Goal: Communication & Community: Share content

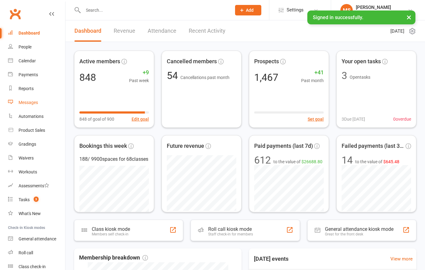
click at [25, 104] on div "Messages" at bounding box center [28, 102] width 19 height 5
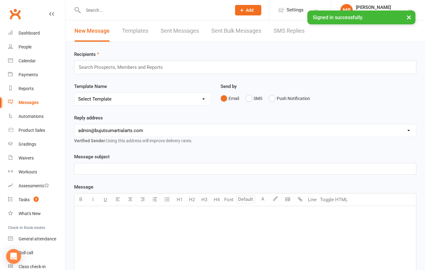
click at [102, 170] on p "﻿" at bounding box center [245, 168] width 334 height 7
click at [385, 200] on div "U H1 H2 H3 H4 Font A Line Toggle HTML" at bounding box center [245, 199] width 342 height 13
click at [29, 32] on div "Dashboard" at bounding box center [29, 33] width 21 height 5
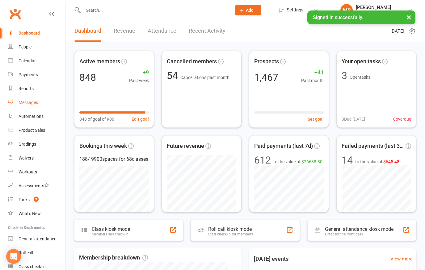
click at [28, 104] on div "Messages" at bounding box center [28, 102] width 19 height 5
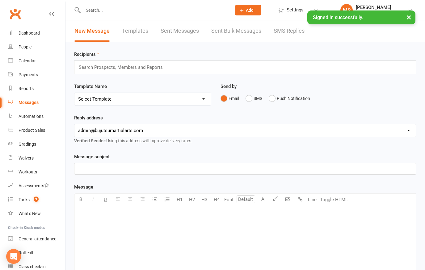
click at [172, 181] on div "Message subject ﻿ Message U H1 H2 H3 H4 Font A Line Toggle HTML ﻿ Contact merge…" at bounding box center [245, 249] width 342 height 193
click at [204, 171] on p "﻿" at bounding box center [245, 168] width 334 height 7
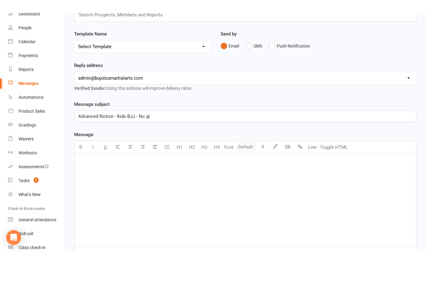
scroll to position [50, 0]
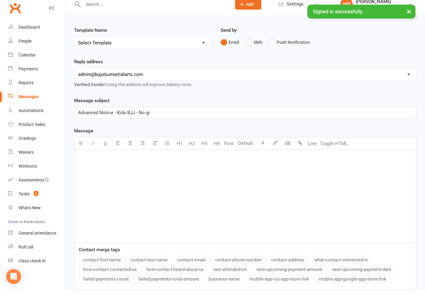
click at [175, 177] on div "﻿" at bounding box center [245, 202] width 342 height 93
click at [287, 147] on icon "button" at bounding box center [288, 149] width 5 height 5
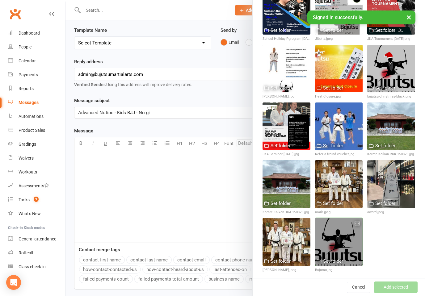
scroll to position [959, 0]
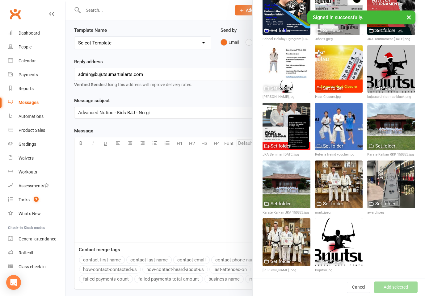
click at [408, 16] on button "×" at bounding box center [409, 17] width 11 height 13
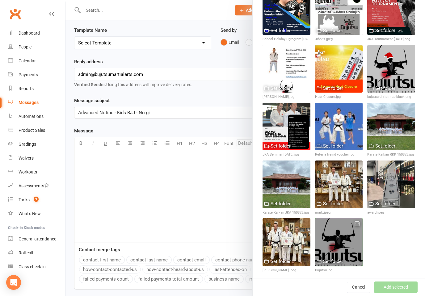
click at [359, 222] on icon "button" at bounding box center [357, 224] width 4 height 4
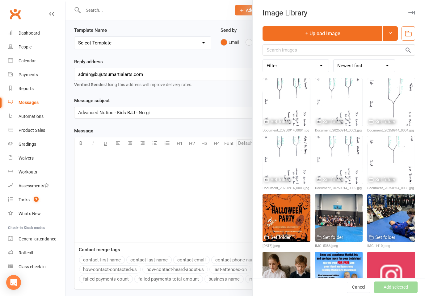
scroll to position [0, 0]
click at [181, 177] on div at bounding box center [246, 148] width 360 height 296
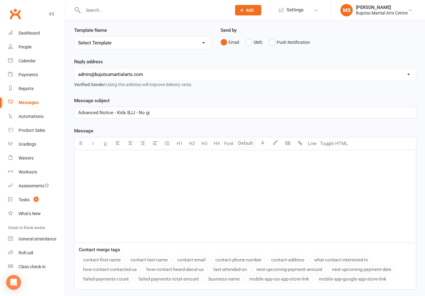
click at [166, 172] on p "﻿" at bounding box center [245, 167] width 334 height 7
click at [289, 145] on icon "button" at bounding box center [288, 143] width 5 height 5
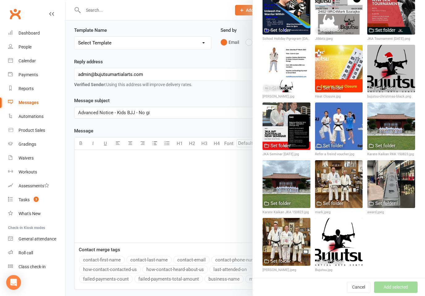
scroll to position [959, 0]
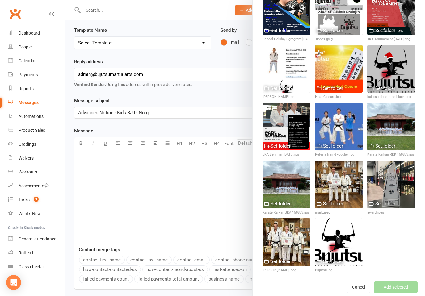
click at [28, 102] on div "Messages" at bounding box center [29, 102] width 20 height 5
click at [26, 102] on div "Messages" at bounding box center [29, 102] width 20 height 5
click at [360, 270] on button "Cancel" at bounding box center [358, 287] width 23 height 11
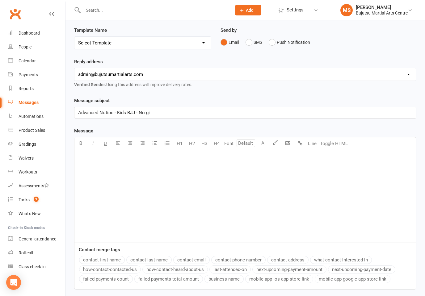
click at [22, 102] on div "Messages" at bounding box center [29, 102] width 20 height 5
click at [186, 49] on select "Select Template [Email] Buddy Week [Email] Japan Karate Association Grading Adu…" at bounding box center [142, 43] width 137 height 12
select select "23"
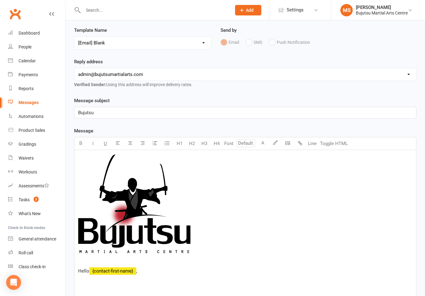
click at [108, 113] on p "Bujutsu" at bounding box center [245, 112] width 334 height 7
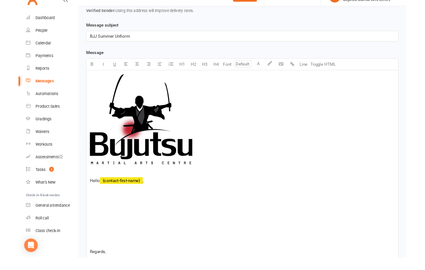
scroll to position [141, 0]
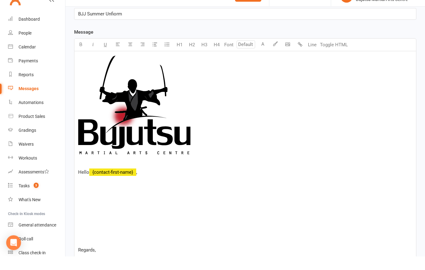
click at [131, 173] on p at bounding box center [245, 176] width 334 height 7
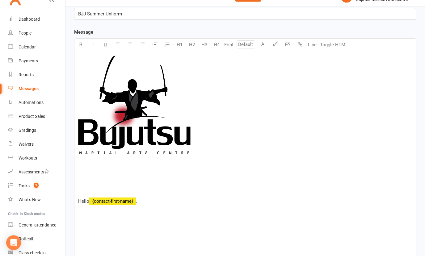
click at [156, 12] on div "Message subject BJJ Summer Unfiorm" at bounding box center [245, 23] width 342 height 22
click at [148, 24] on p "BJJ Summer Unfiorm" at bounding box center [245, 27] width 334 height 7
click at [111, 183] on p "﻿" at bounding box center [245, 186] width 334 height 7
click at [138, 184] on span "BJJ Summer Uniform - Advanced Notice" at bounding box center [119, 187] width 83 height 6
click at [139, 184] on span "BJJ Summer Uniform - Advanced Notice" at bounding box center [119, 187] width 83 height 6
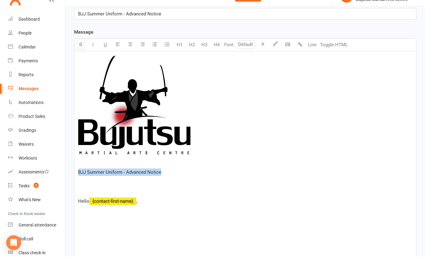
click at [80, 56] on icon "button" at bounding box center [81, 58] width 5 height 5
click at [181, 53] on button "H1" at bounding box center [179, 59] width 12 height 12
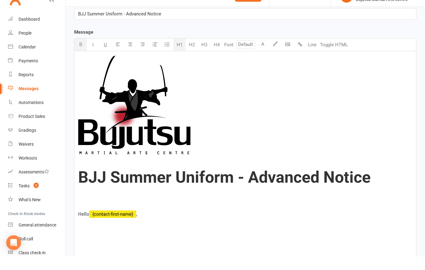
click at [109, 234] on p at bounding box center [245, 237] width 334 height 7
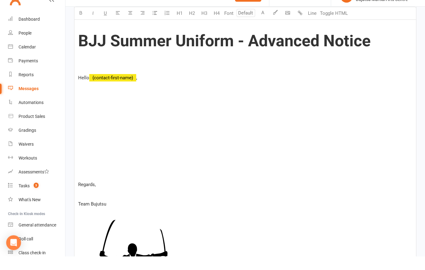
click at [98, 117] on p at bounding box center [245, 120] width 334 height 7
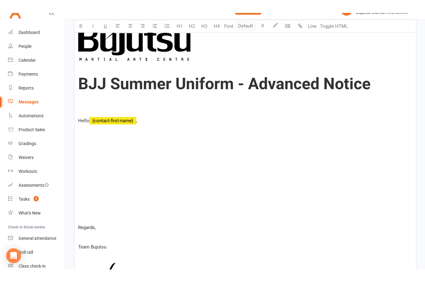
scroll to position [236, 0]
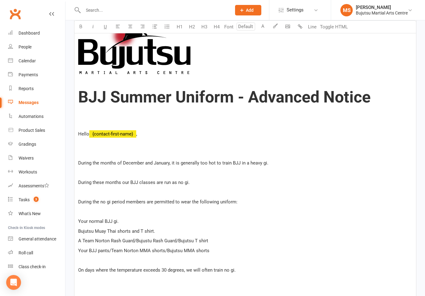
click at [206, 190] on p "﻿" at bounding box center [245, 192] width 334 height 7
click at [198, 185] on p "During these months our BJJ classes are run as no gi." at bounding box center [245, 182] width 334 height 7
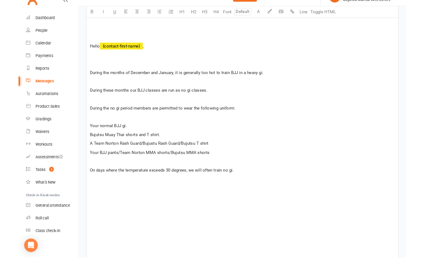
scroll to position [331, 0]
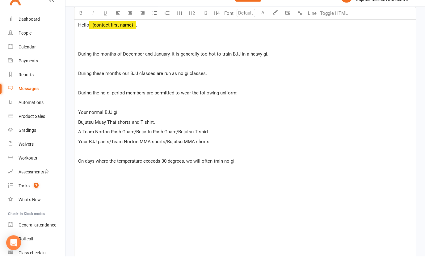
click at [249, 172] on p "On days where the temperature exceeds 30 degrees, we will often train no gi." at bounding box center [245, 175] width 334 height 7
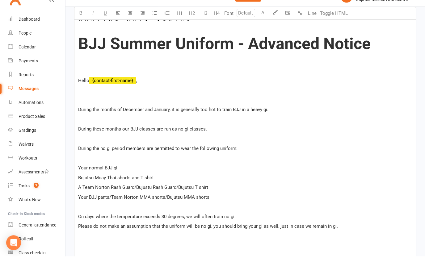
scroll to position [280, 0]
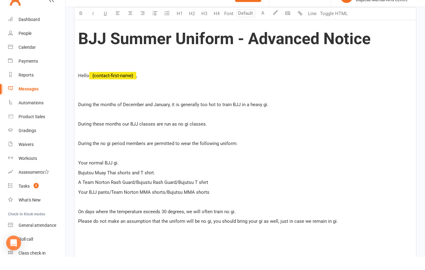
click at [280, 115] on p "During the months of December and January, it is generally too hot to train BJJ…" at bounding box center [245, 118] width 334 height 7
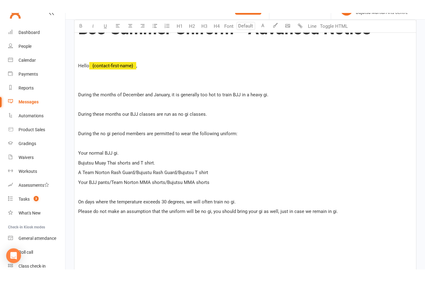
scroll to position [293, 0]
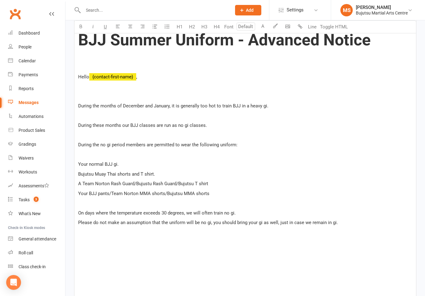
click at [341, 227] on p "Please do not make an assumption that the uniform will be no gi, you should bri…" at bounding box center [245, 222] width 334 height 7
click at [249, 212] on p "On days where the temperature exceeds 30 degrees, we will often train no gi." at bounding box center [245, 213] width 334 height 7
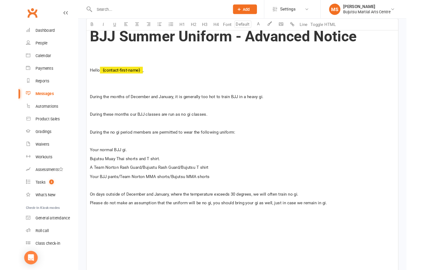
scroll to position [305, 0]
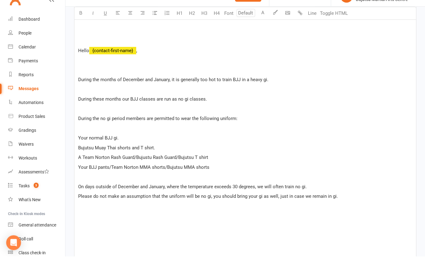
click at [317, 197] on p "On days outside of December and January, where the temperature exceeds 30 degre…" at bounding box center [245, 200] width 334 height 7
click at [80, 208] on span "Please do not make an assumption that the uniform will be no gi, you should bri…" at bounding box center [208, 211] width 260 height 6
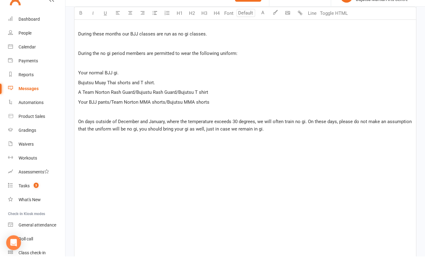
scroll to position [371, 0]
click at [148, 155] on div "﻿ BJJ Summer Uniform - Advanced Notice ﻿ ﻿ Hello ﻿ {contact-first-name} , Durin…" at bounding box center [245, 147] width 342 height 623
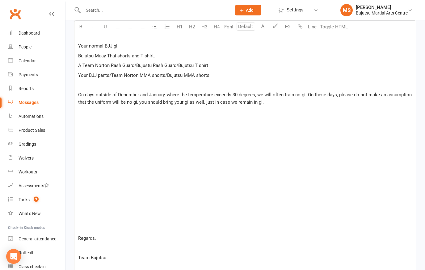
scroll to position [411, 0]
click at [88, 135] on p "﻿" at bounding box center [245, 131] width 334 height 7
click at [95, 129] on div "﻿ BJJ Summer Uniform - Advanced Notice ﻿ ﻿ Hello ﻿ {contact-first-name} , Durin…" at bounding box center [245, 107] width 342 height 623
click at [102, 127] on div "﻿ BJJ Summer Uniform - Advanced Notice ﻿ ﻿ Hello ﻿ {contact-first-name} , Durin…" at bounding box center [245, 107] width 342 height 623
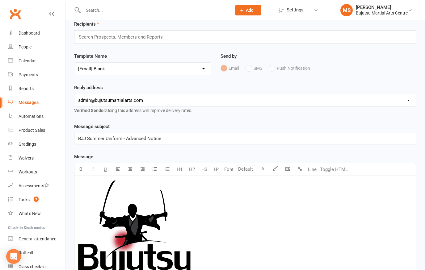
scroll to position [0, 0]
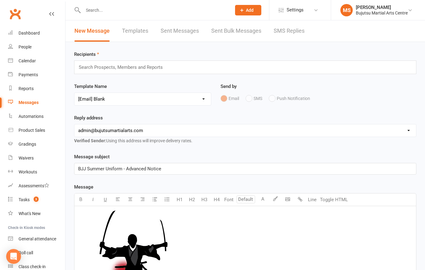
click at [160, 65] on input "text" at bounding box center [123, 67] width 91 height 8
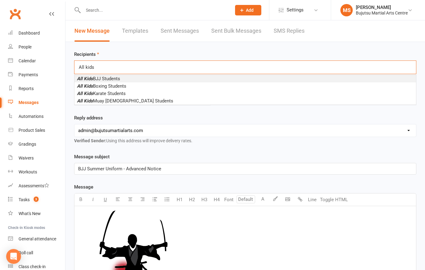
type input "All kids"
click at [117, 80] on span "All Kids BJJ Students" at bounding box center [98, 79] width 43 height 6
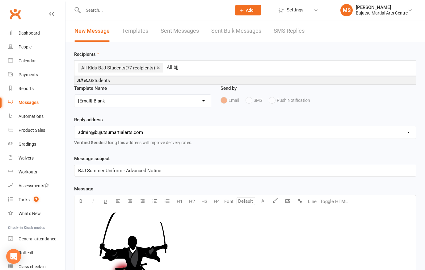
type input "All bjj"
click at [116, 80] on li "All BJJ Students" at bounding box center [245, 80] width 342 height 7
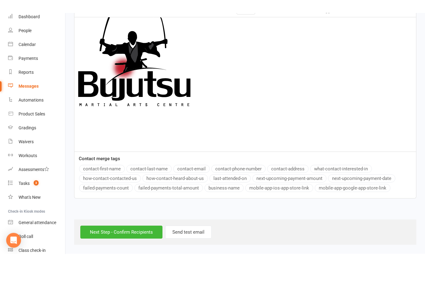
scroll to position [555, 0]
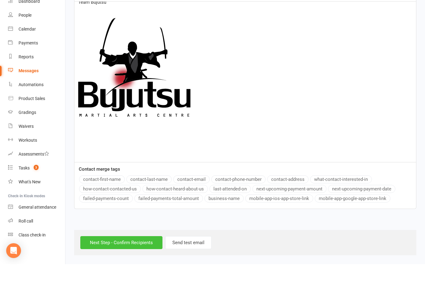
click at [145, 268] on input "Next Step - Confirm Recipients" at bounding box center [121, 274] width 82 height 13
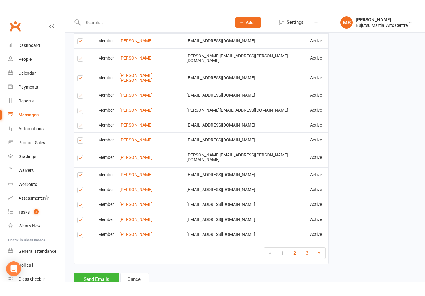
scroll to position [1240, 0]
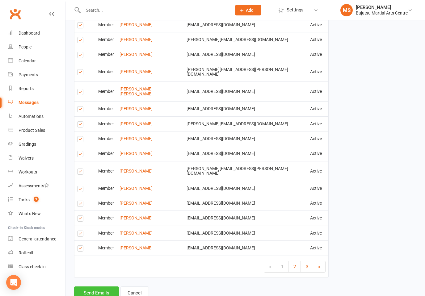
click at [102, 270] on button "Send Emails" at bounding box center [96, 293] width 45 height 13
